Goal: Task Accomplishment & Management: Complete application form

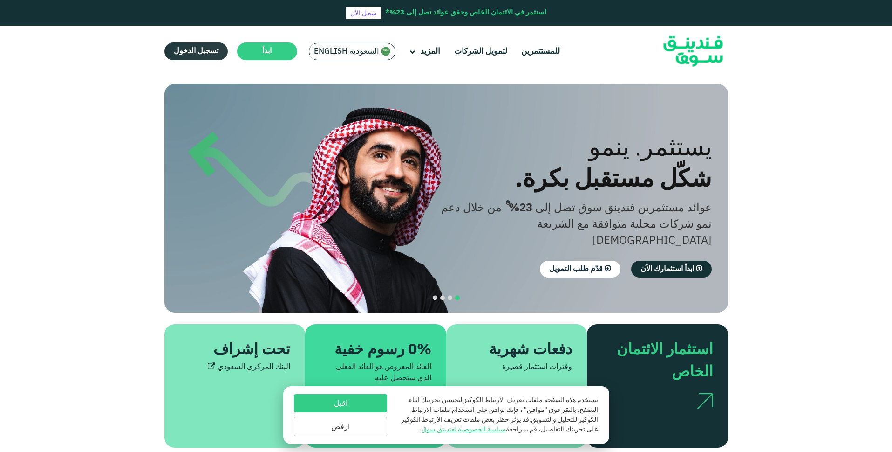
click at [191, 52] on span "تسجيل الدخول" at bounding box center [196, 51] width 45 height 7
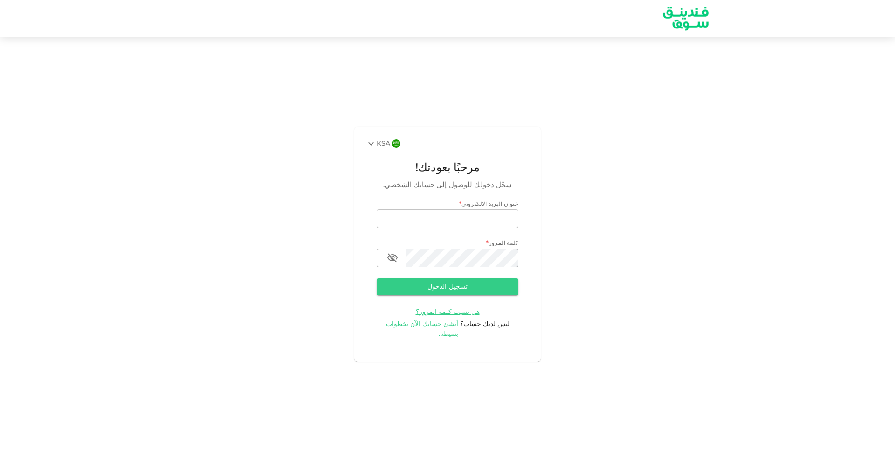
click at [447, 328] on span "أنشئ حسابك الآن بخطوات بسيطة." at bounding box center [422, 329] width 73 height 16
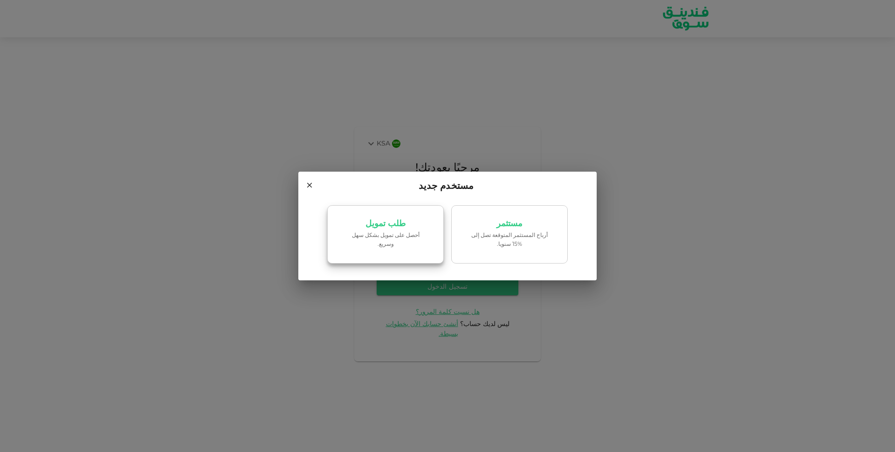
click at [416, 219] on link "طلب تمويل ‏أحصل على تمويل بشكل سهل وسريع." at bounding box center [385, 234] width 116 height 59
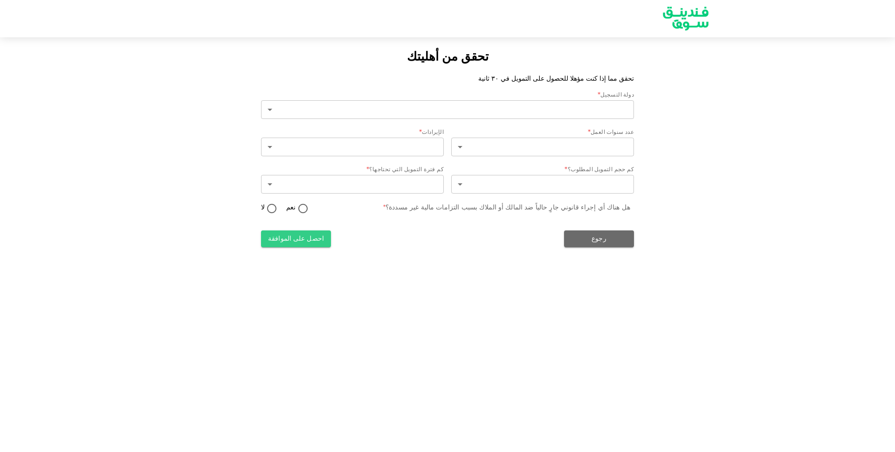
type input "2"
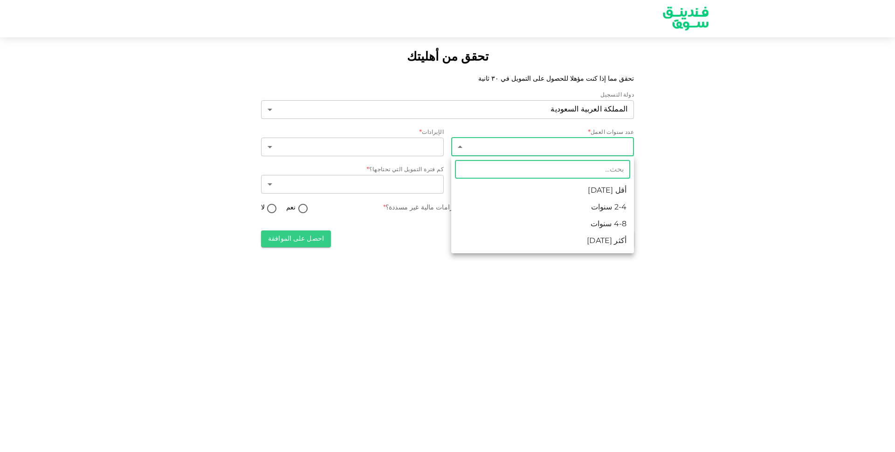
click at [546, 152] on body "تحقق من أهليتك تحقق مما إذا كنت مؤهلا للحصول على التمويل في ٣٠ ثانية دولة التسج…" at bounding box center [447, 226] width 895 height 452
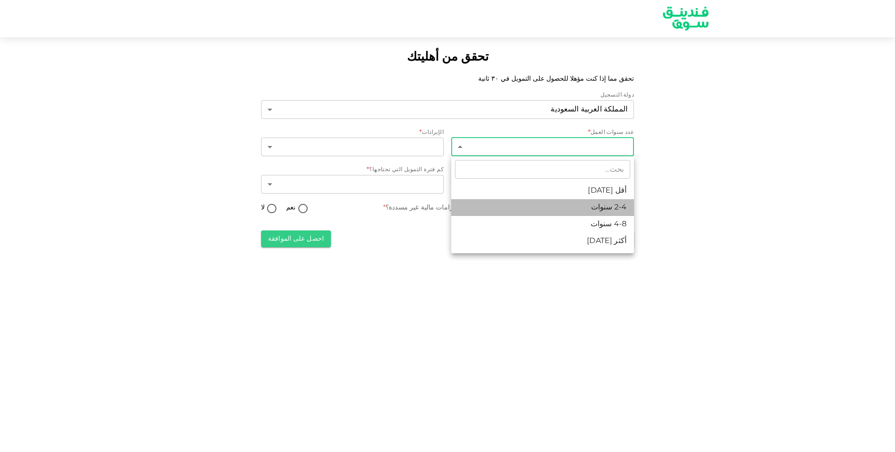
click at [539, 204] on li "2-4 سنوات" at bounding box center [542, 207] width 183 height 17
type input "2"
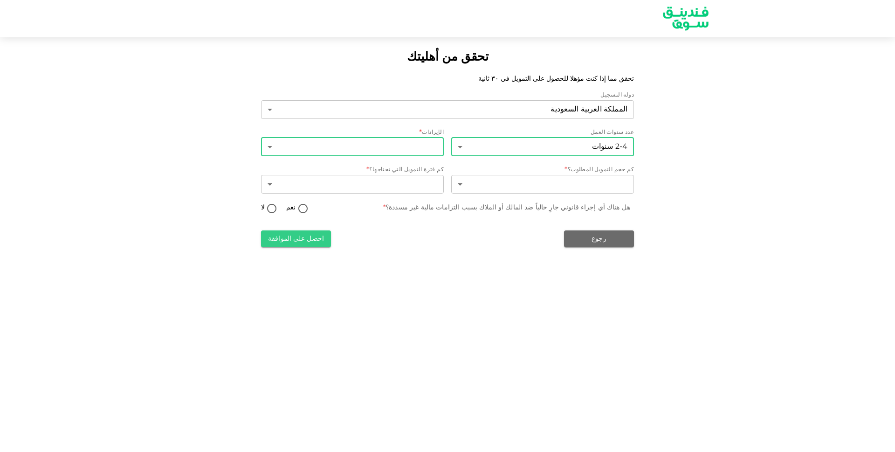
click at [425, 149] on body "تحقق من أهليتك تحقق مما إذا كنت مؤهلا للحصول على التمويل في ٣٠ ثانية دولة التسج…" at bounding box center [447, 226] width 895 height 452
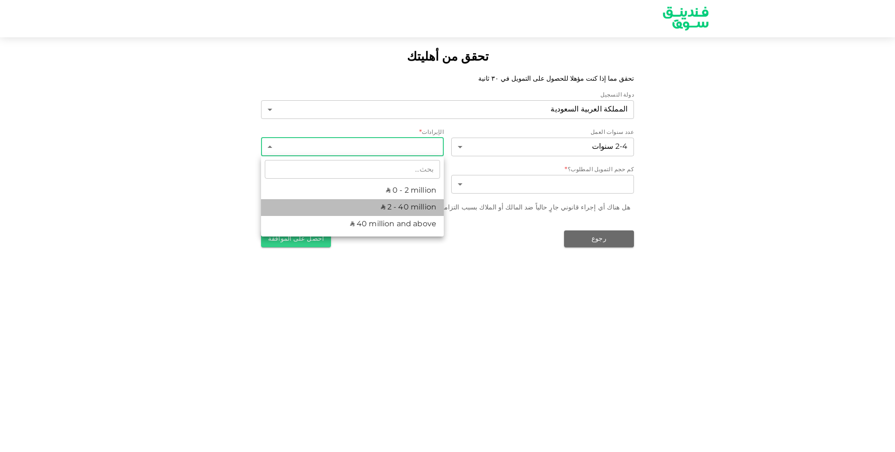
click at [406, 210] on li "ʢ 2 - 40 million" at bounding box center [352, 207] width 183 height 17
type input "2"
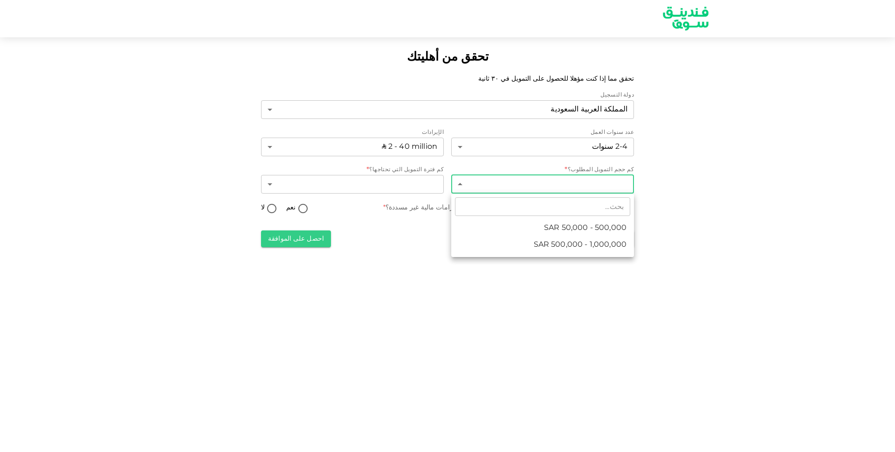
click at [511, 187] on body "تحقق من أهليتك تحقق مما إذا كنت مؤهلا للحصول على التمويل في ٣٠ ثانية دولة التسج…" at bounding box center [447, 226] width 895 height 452
click at [498, 225] on li "ʢ 50,000 - 500,000" at bounding box center [542, 227] width 183 height 17
type input "1"
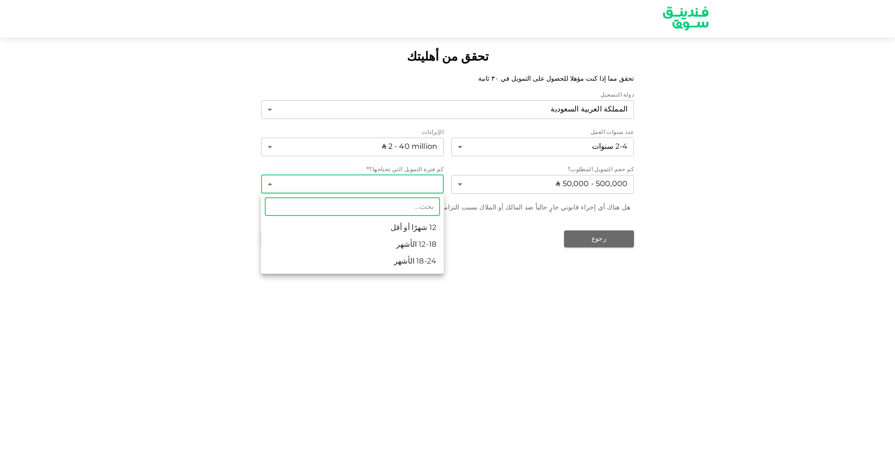
click at [378, 182] on body "تحقق من أهليتك تحقق مما إذا كنت مؤهلا للحصول على التمويل في ٣٠ ثانية دولة التسج…" at bounding box center [447, 226] width 895 height 452
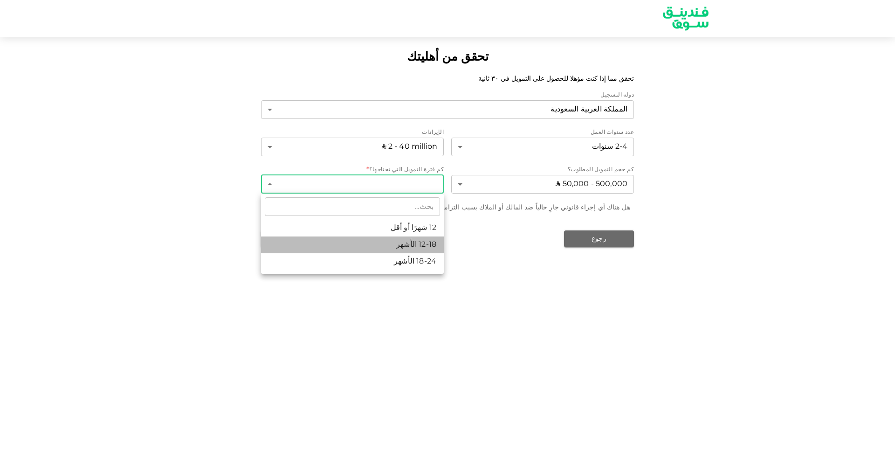
click at [382, 241] on li "12-18 الأشهر" at bounding box center [352, 244] width 183 height 17
type input "2"
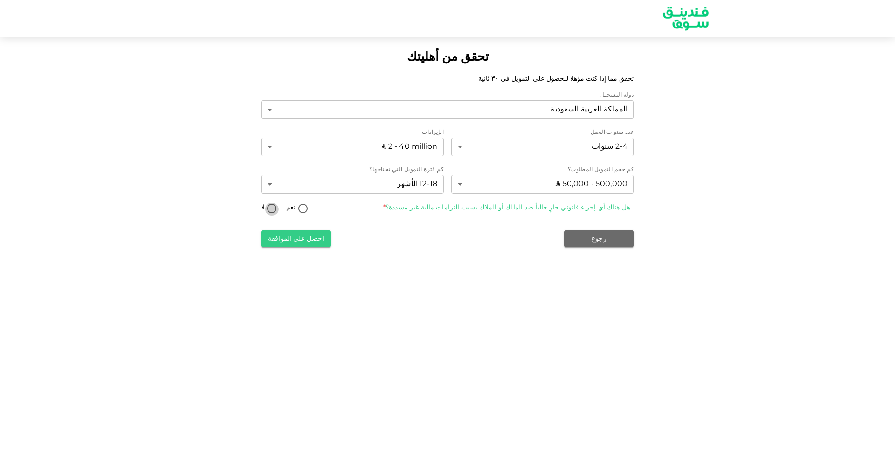
click at [274, 210] on input "لا" at bounding box center [272, 209] width 14 height 13
radio input "true"
click at [283, 239] on button "احصل على الموافقة" at bounding box center [296, 238] width 70 height 17
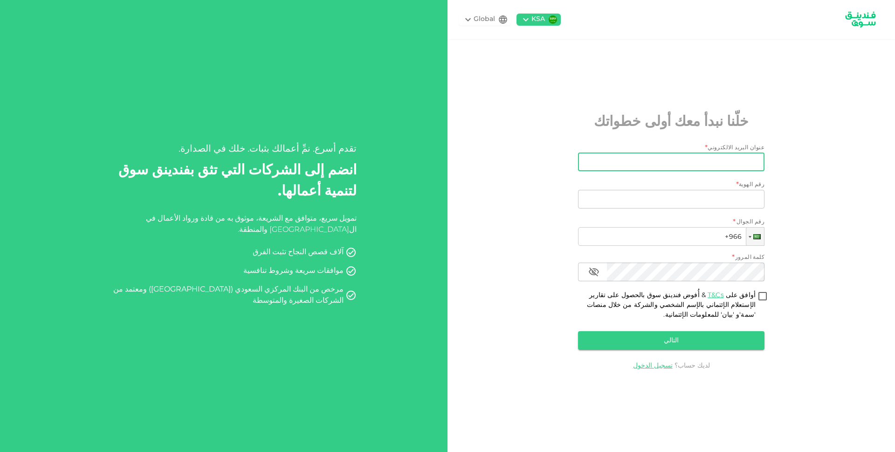
click at [731, 167] on input "عنوان البريد الالكتروني" at bounding box center [676, 161] width 176 height 19
type input "م"
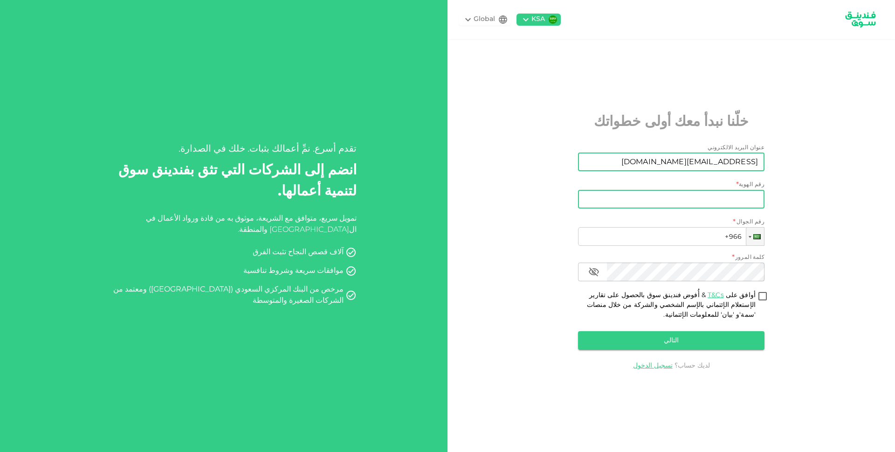
type input "leapadvanced@gmail.com"
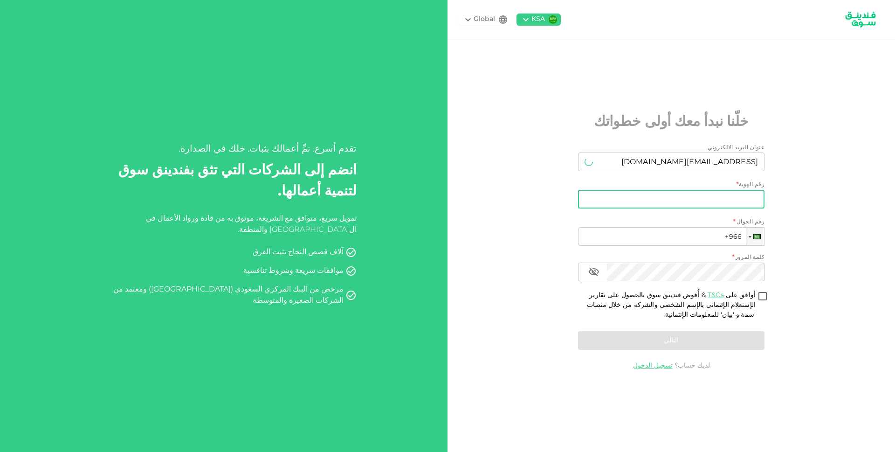
click at [681, 197] on input "رقم الهوية" at bounding box center [671, 199] width 186 height 19
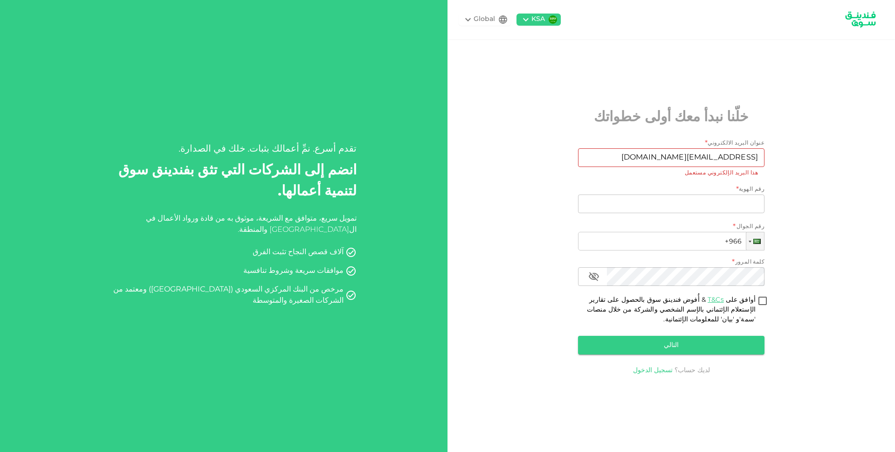
click at [650, 372] on link "تسجيل الدخول" at bounding box center [653, 370] width 40 height 7
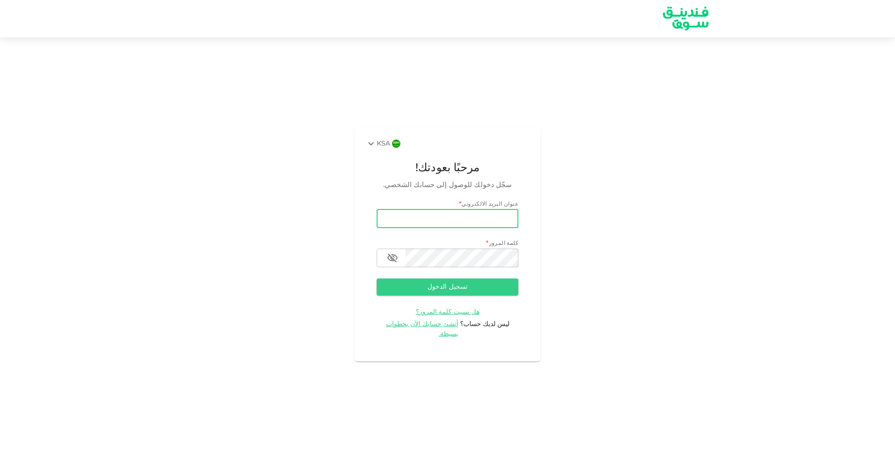
click at [474, 224] on input "email" at bounding box center [447, 218] width 142 height 19
type input "leapadvanced@gmail.com"
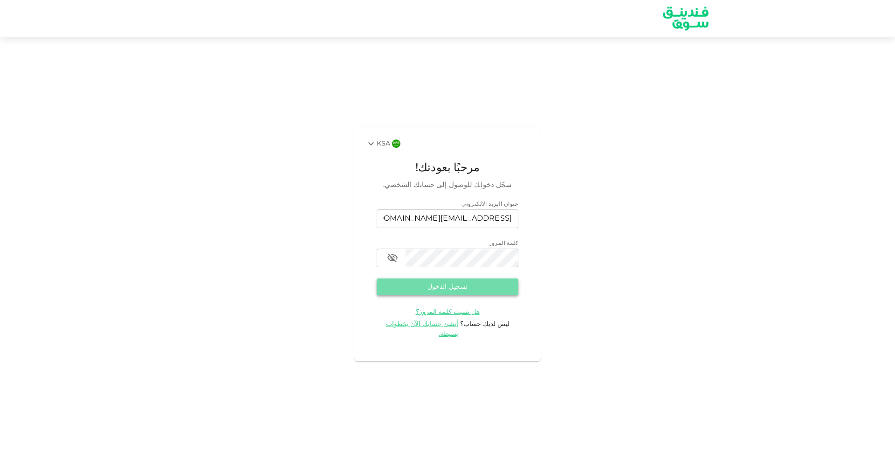
click at [447, 295] on button "تسجيل الدخول" at bounding box center [447, 286] width 142 height 17
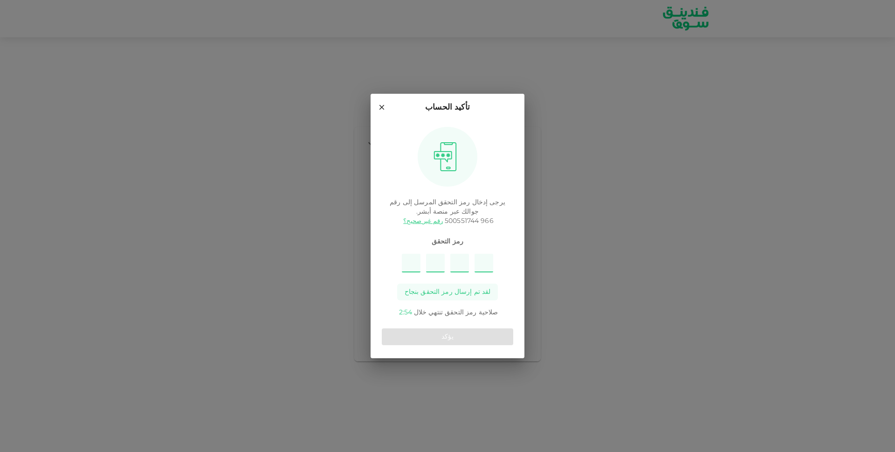
type input "6"
type input "1"
type input "9"
type input "3"
click at [448, 338] on button "يؤكد" at bounding box center [447, 336] width 131 height 17
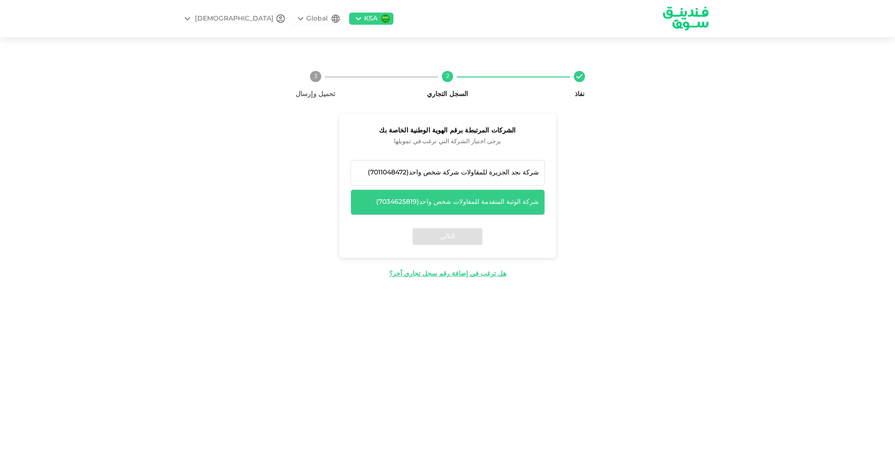
click at [447, 202] on div "شركة الوثبة المتقدمة للمقاولات شخص واحد ( 7034625819 )" at bounding box center [447, 202] width 182 height 10
click at [447, 234] on button "التالي" at bounding box center [447, 236] width 70 height 17
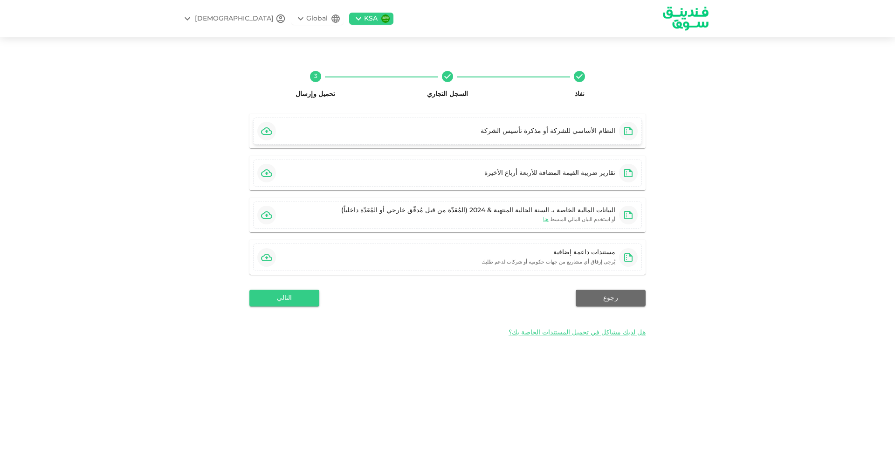
click at [263, 130] on icon "button" at bounding box center [266, 130] width 11 height 7
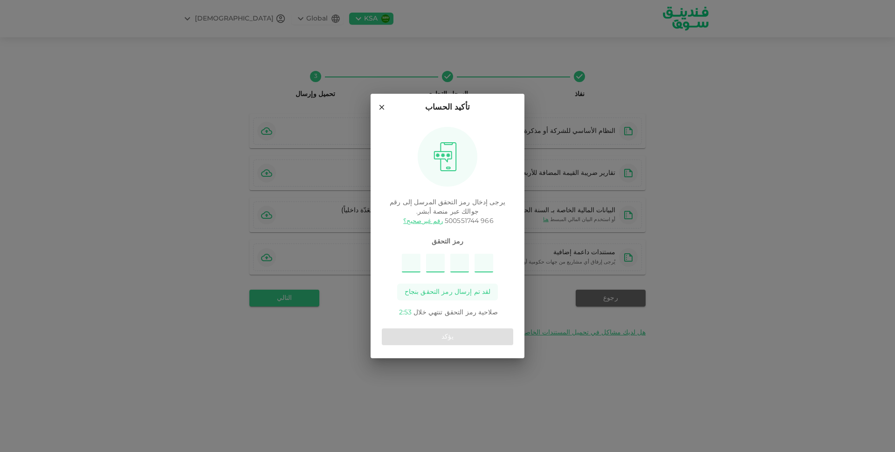
type input "7"
type input "4"
type input "2"
type input "6"
click at [439, 336] on button "يؤكد" at bounding box center [447, 336] width 131 height 17
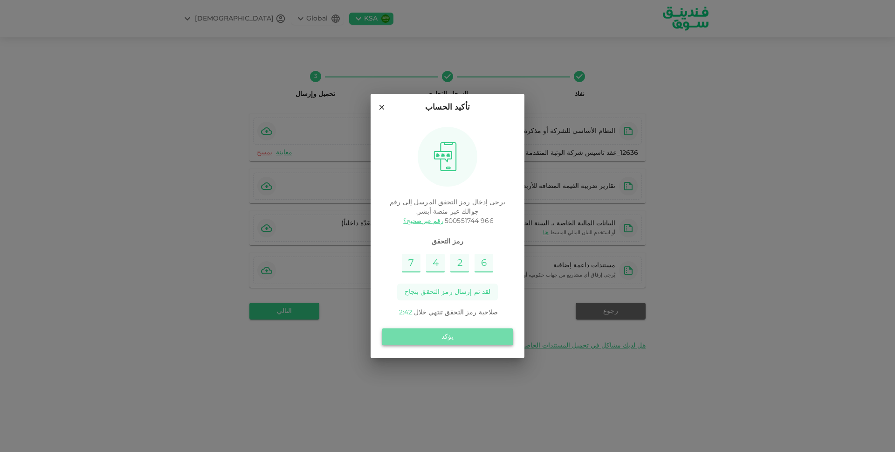
click at [460, 338] on button "يؤكد" at bounding box center [447, 336] width 131 height 17
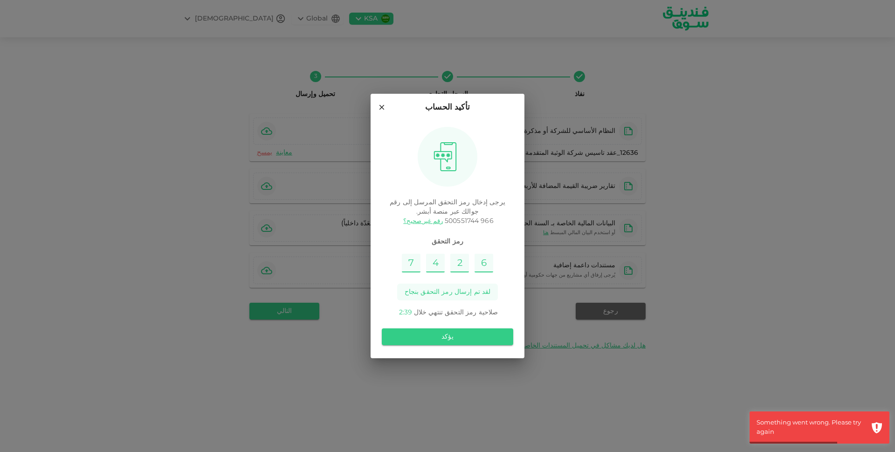
click at [381, 106] on icon at bounding box center [381, 107] width 8 height 8
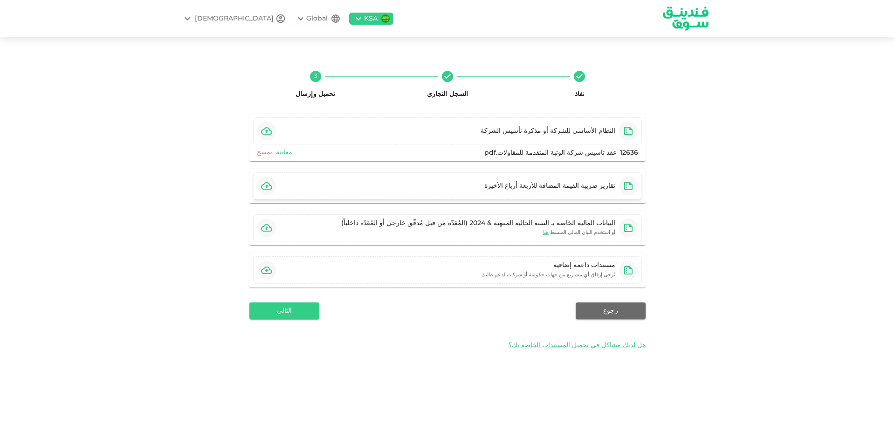
click at [285, 186] on div "تقارير ضريبة القيمة المضافة للأربعة أرباع الأخيرة" at bounding box center [447, 185] width 389 height 27
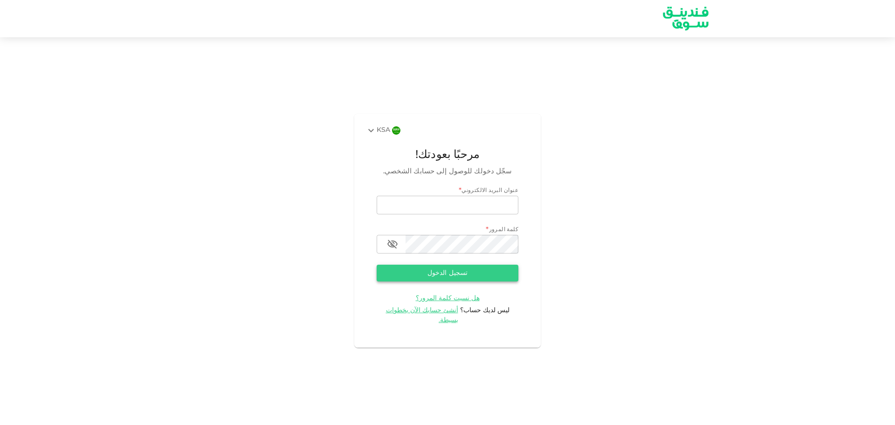
type input "[EMAIL_ADDRESS][DOMAIN_NAME]"
click at [462, 281] on button "تسجيل الدخول" at bounding box center [447, 273] width 142 height 17
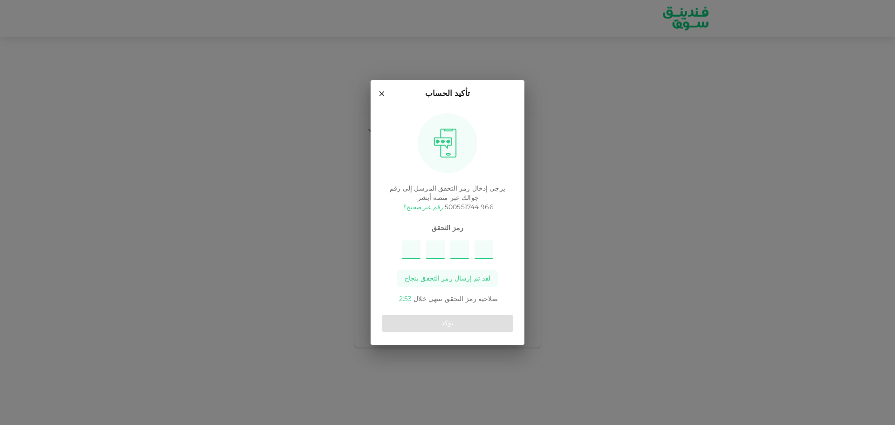
type input "7"
type input "9"
type input "4"
type input "5"
click at [437, 321] on button "يؤكد" at bounding box center [447, 323] width 131 height 17
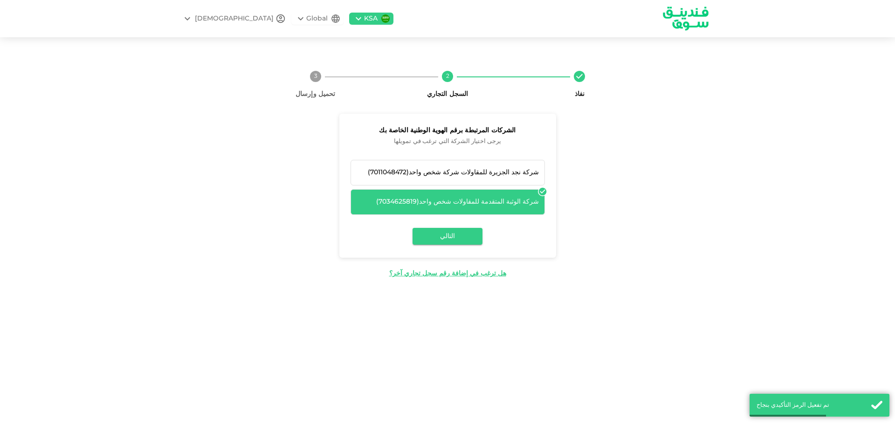
click at [438, 234] on button "التالي" at bounding box center [447, 236] width 70 height 17
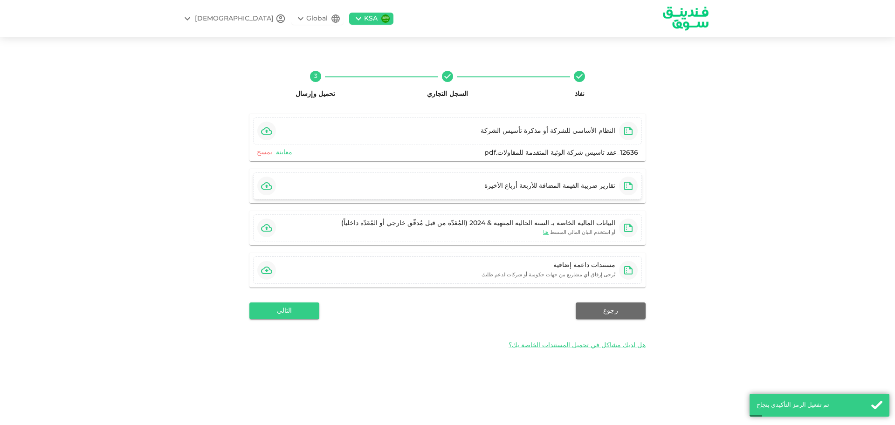
click at [270, 185] on icon "button" at bounding box center [266, 185] width 11 height 7
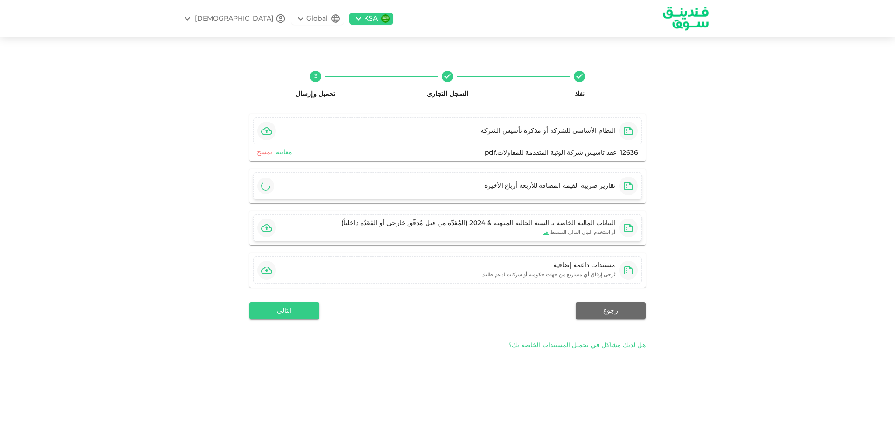
click at [259, 227] on button "button" at bounding box center [266, 228] width 19 height 19
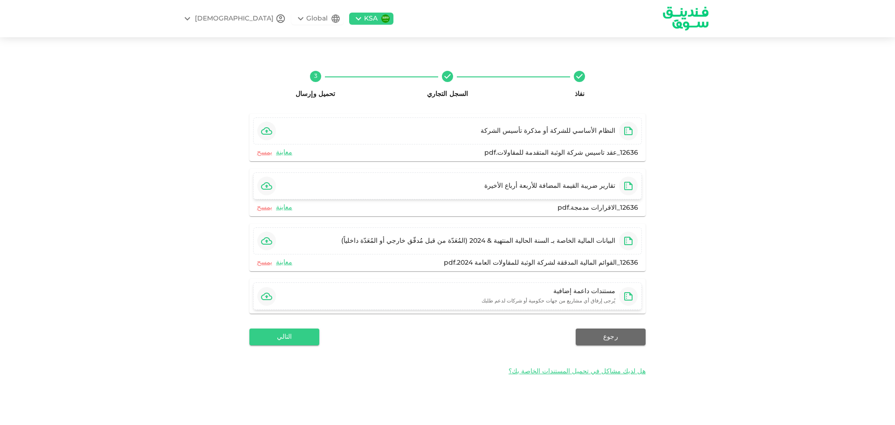
click at [264, 294] on icon "button" at bounding box center [266, 296] width 11 height 11
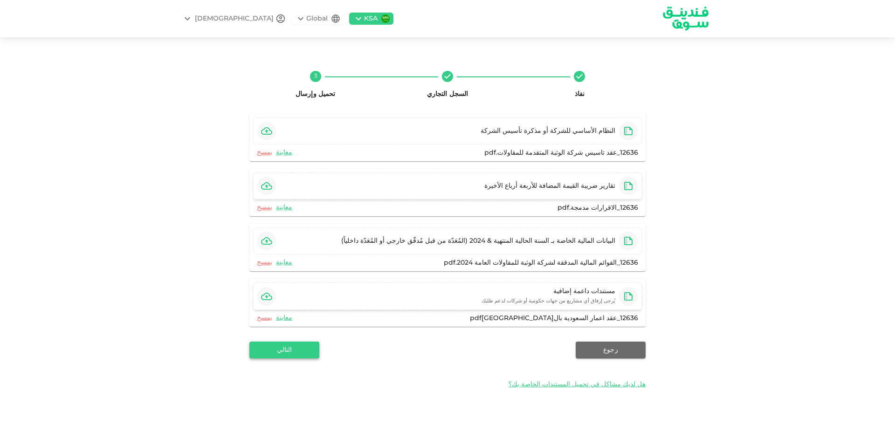
click at [288, 347] on button "التالي" at bounding box center [284, 350] width 70 height 17
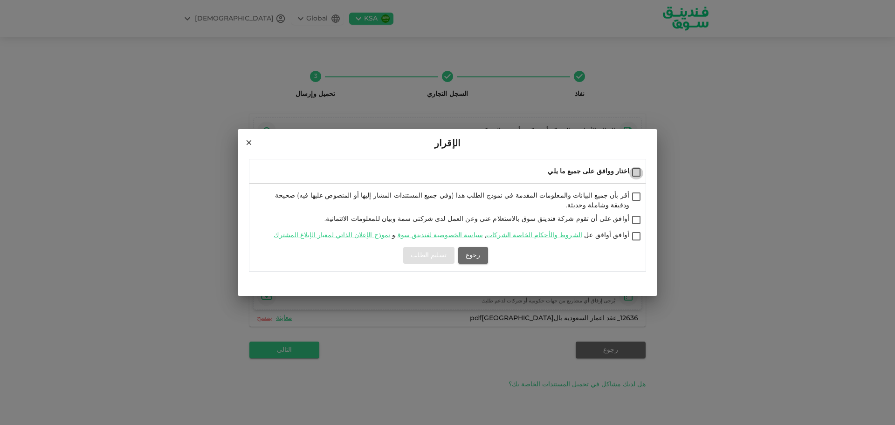
click at [638, 175] on input "اختار ووافق على جميع ما يلي" at bounding box center [636, 173] width 14 height 13
checkbox input "true"
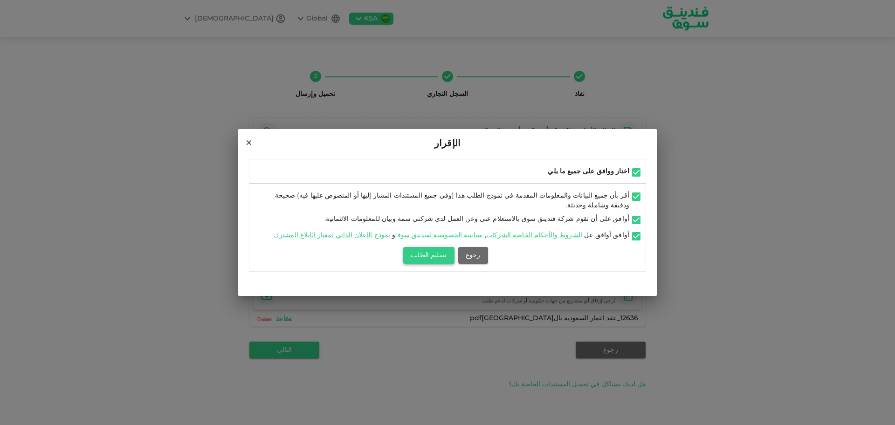
click at [418, 253] on button "تسليم الطلب" at bounding box center [428, 255] width 51 height 17
